Goal: Find specific page/section: Find specific page/section

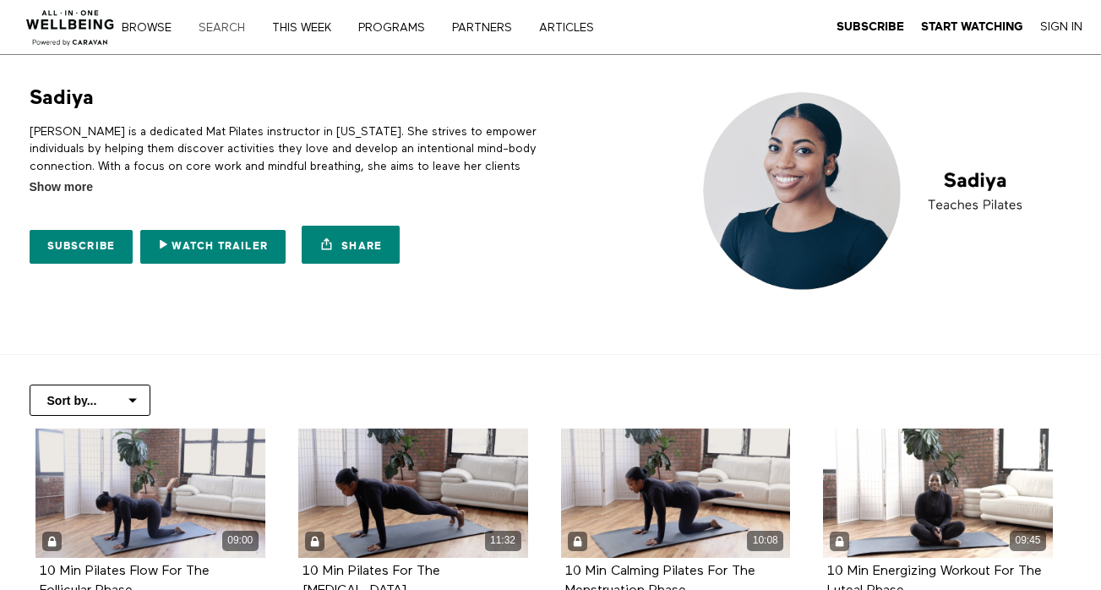
click at [230, 29] on link "Search" at bounding box center [228, 28] width 70 height 12
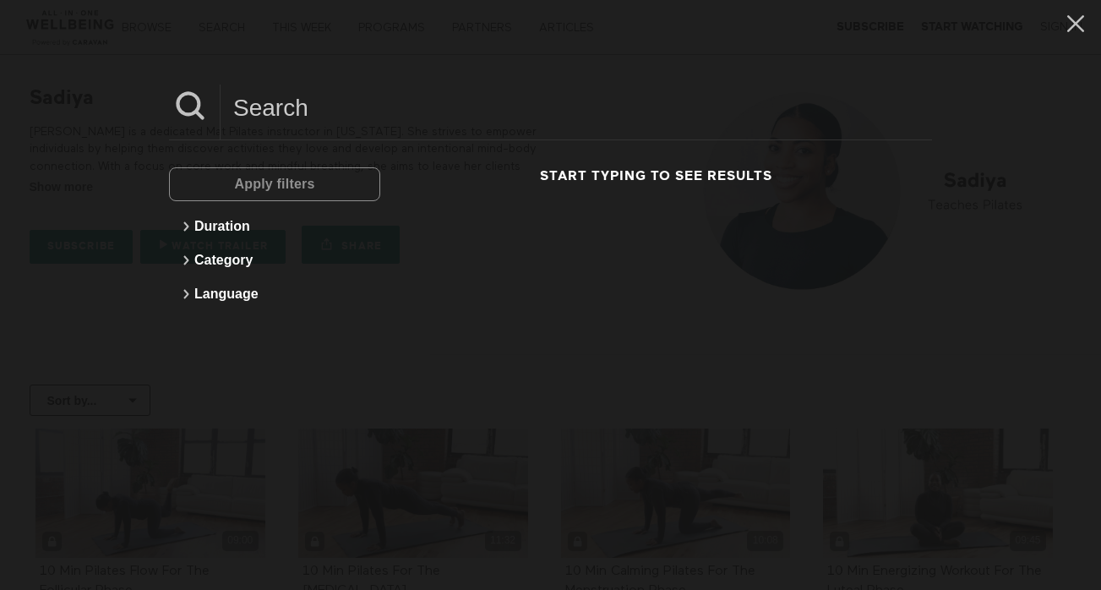
click at [261, 94] on input at bounding box center [577, 108] width 712 height 46
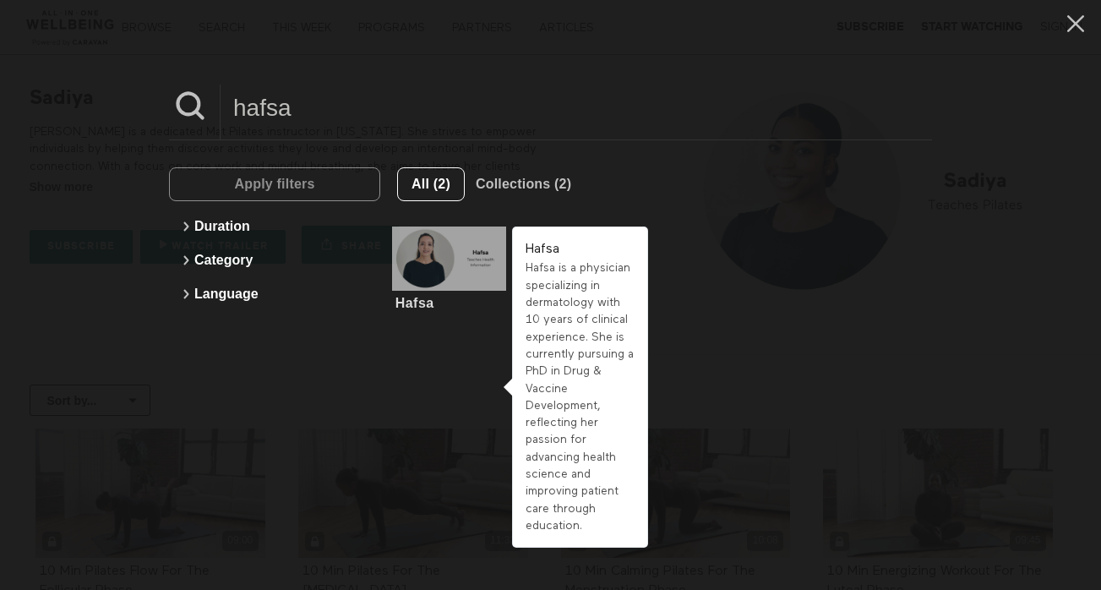
type input "hafsa"
click at [463, 260] on div at bounding box center [449, 259] width 114 height 64
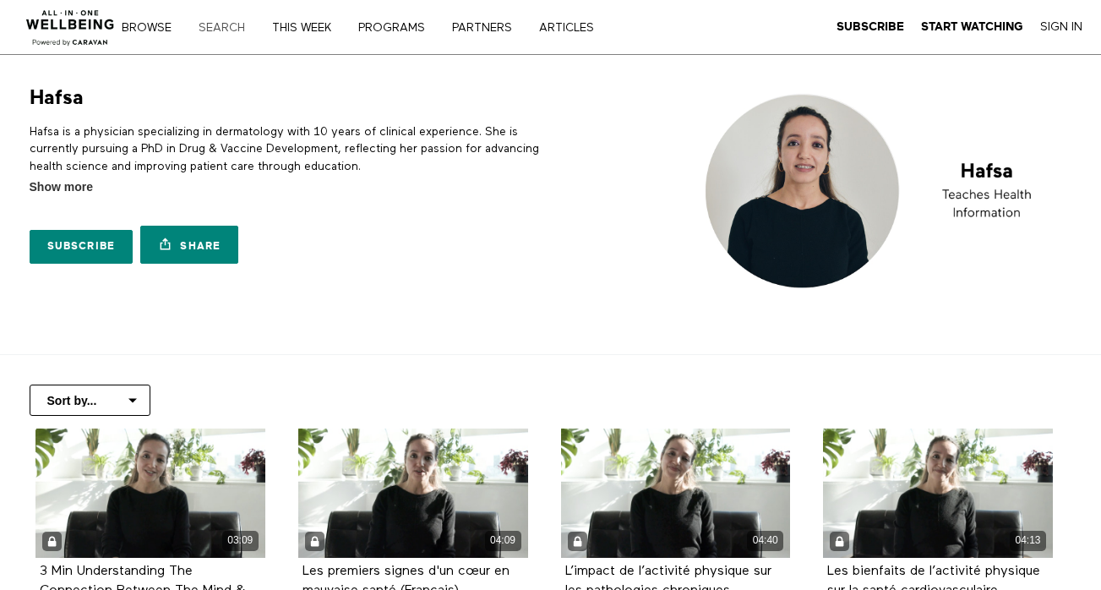
click at [232, 22] on link "Search" at bounding box center [228, 28] width 70 height 12
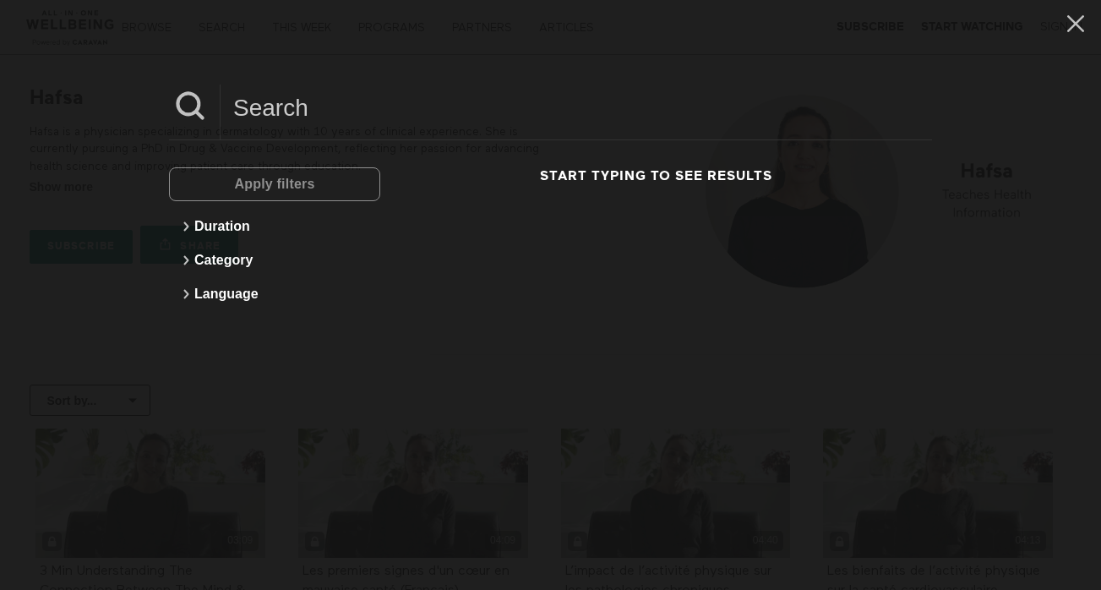
click at [252, 100] on input at bounding box center [577, 108] width 712 height 46
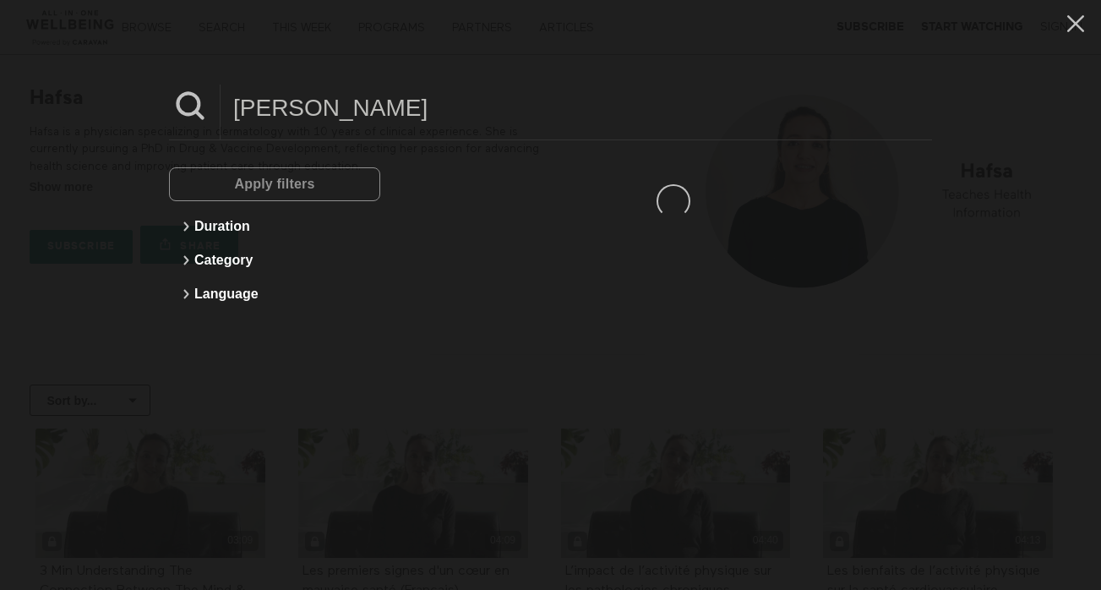
type input "carol"
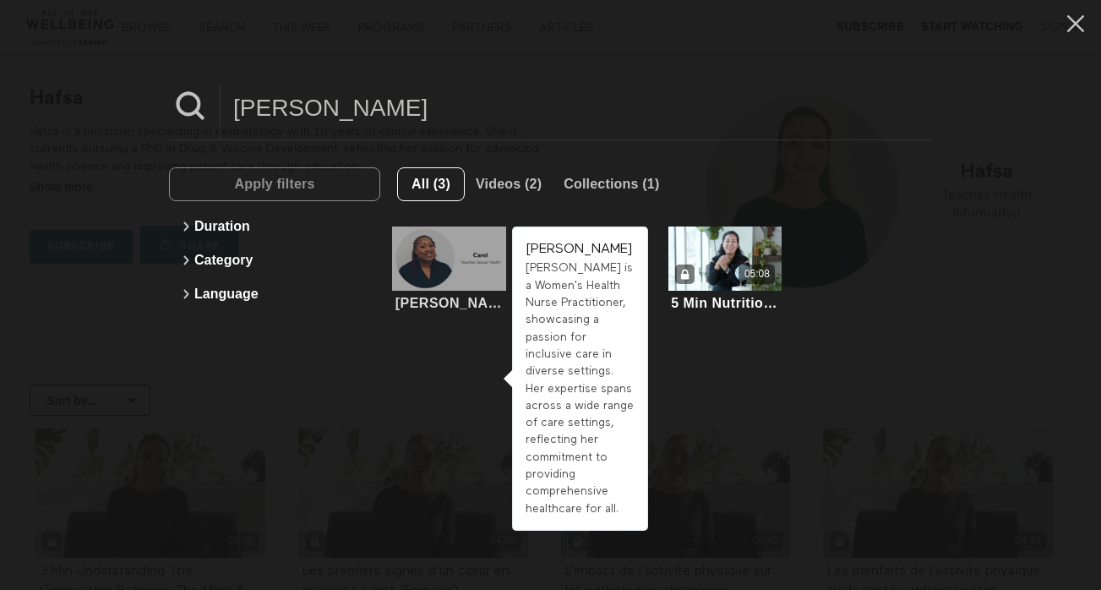
click at [440, 267] on div at bounding box center [449, 259] width 114 height 64
